Goal: Information Seeking & Learning: Learn about a topic

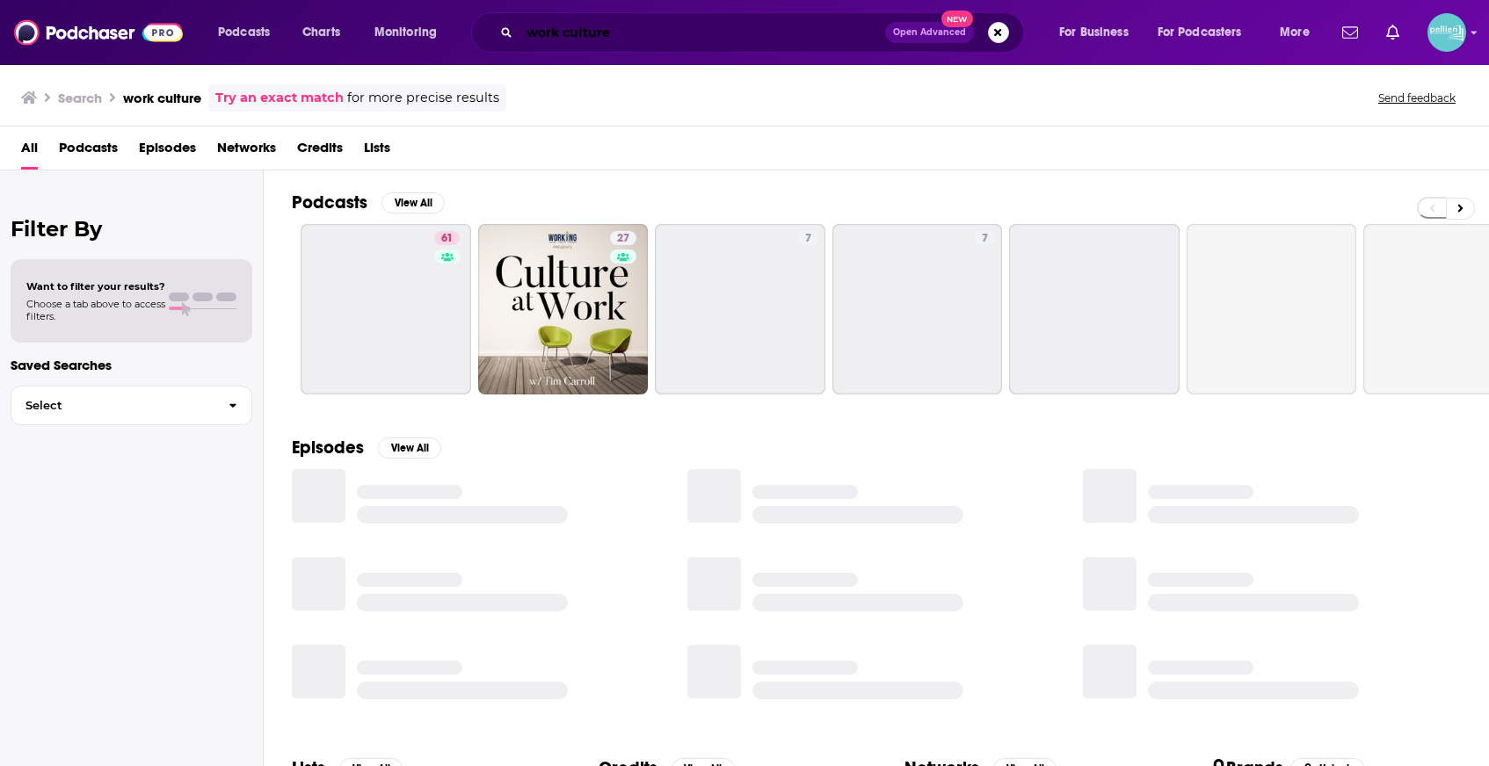
click at [664, 34] on input "work culture" at bounding box center [702, 32] width 366 height 28
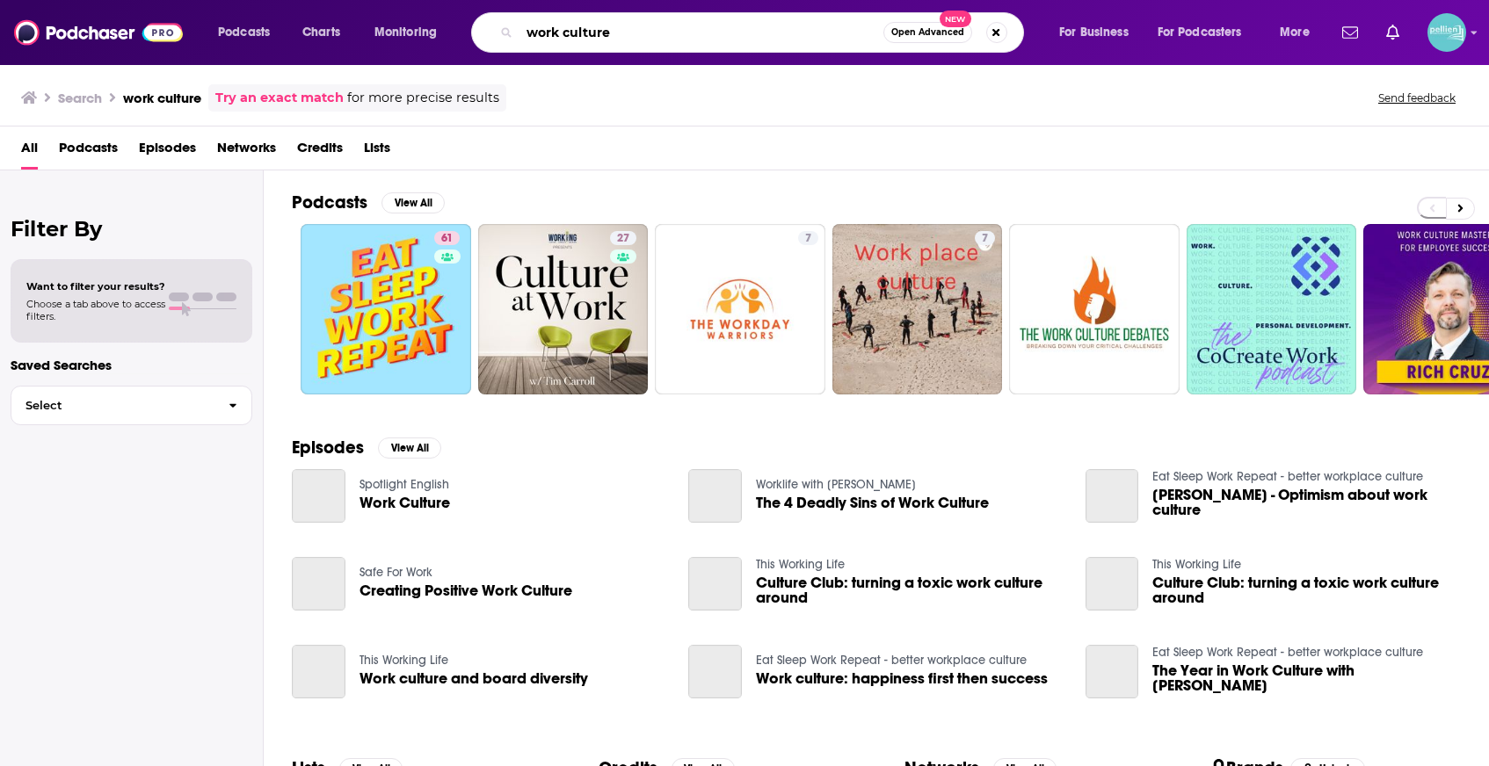
click at [664, 34] on input "work culture" at bounding box center [701, 32] width 364 height 28
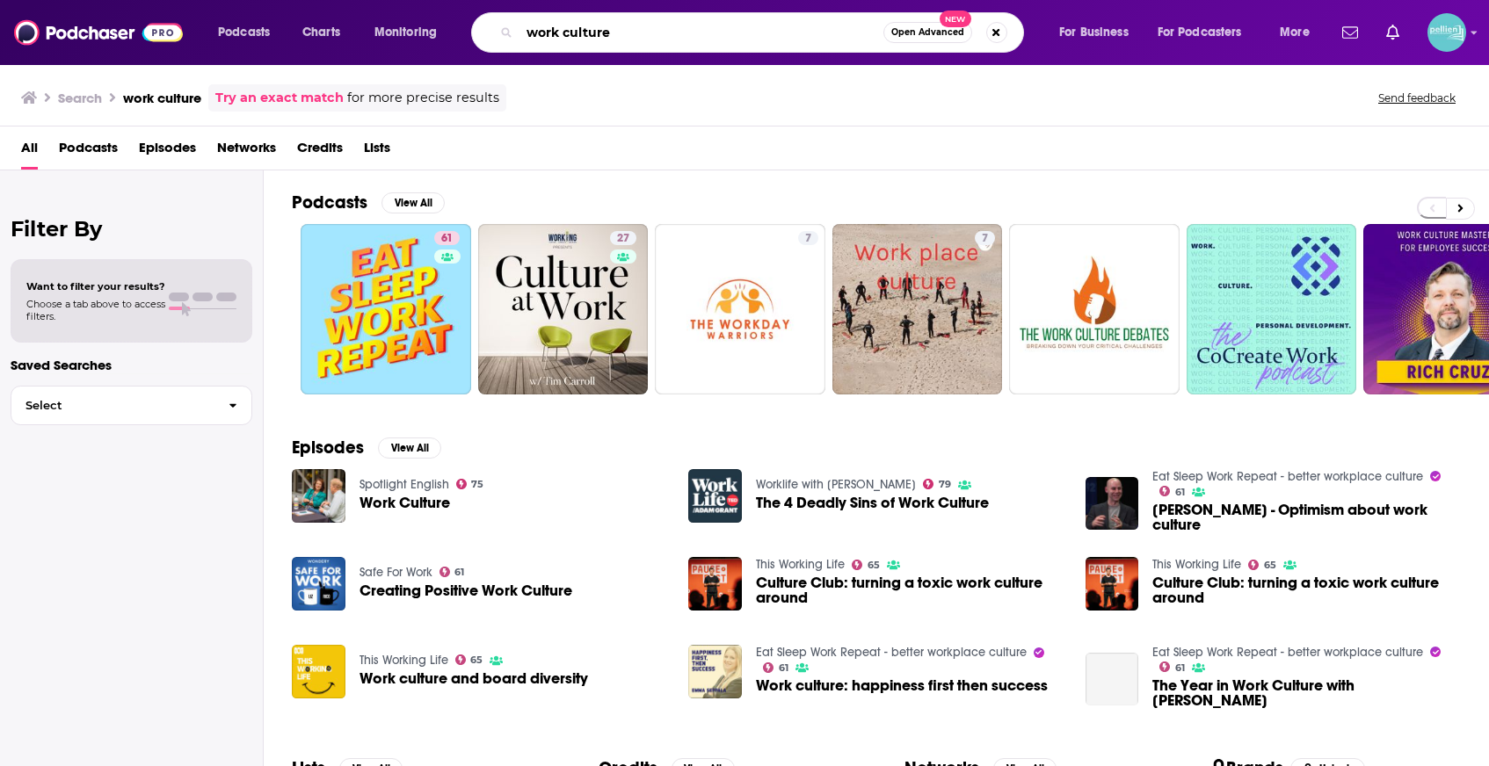
click at [664, 34] on input "work culture" at bounding box center [701, 32] width 364 height 28
type input "from nothing to nowhere"
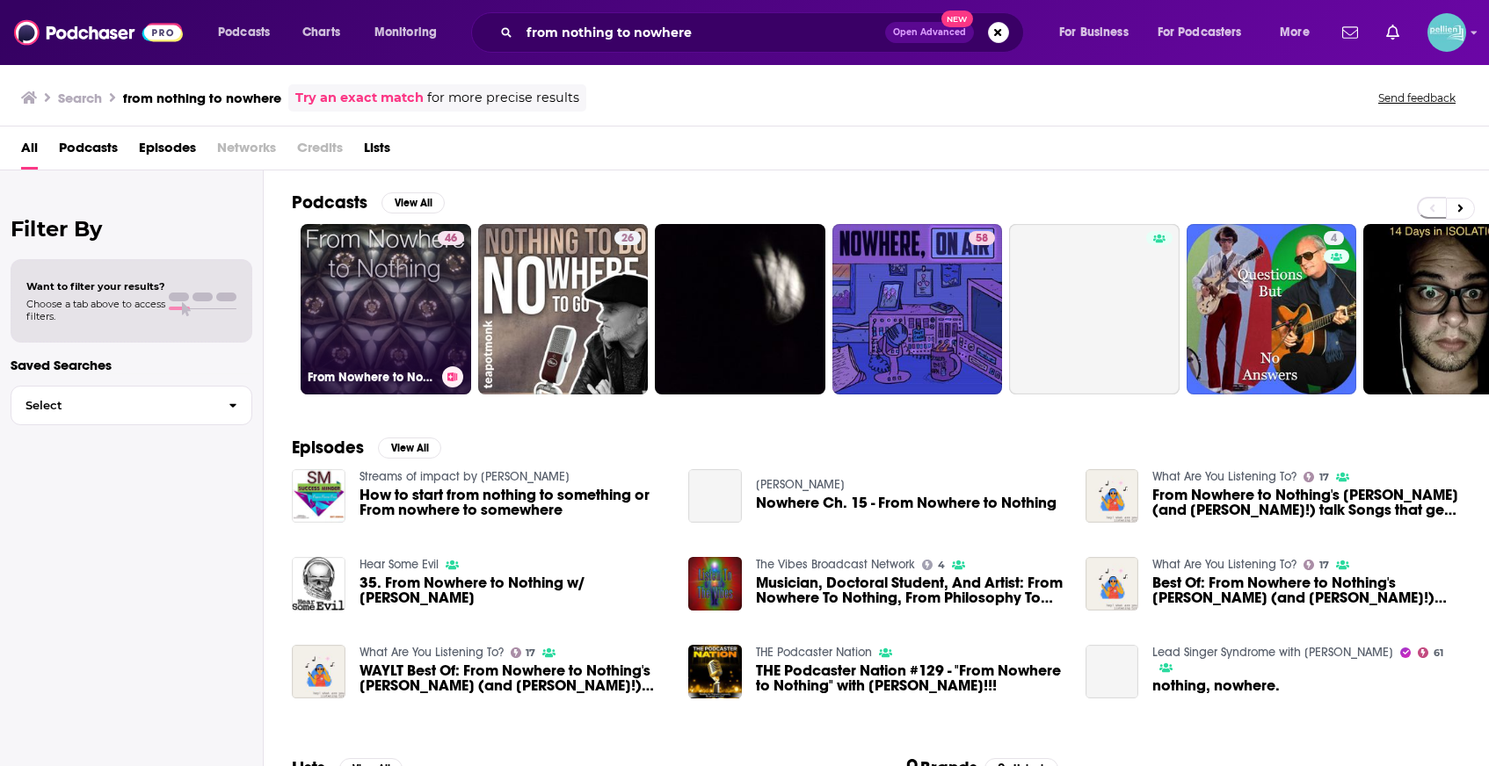
click at [368, 279] on link "46 From Nowhere to Nothing" at bounding box center [386, 309] width 170 height 170
